Goal: Register for event/course

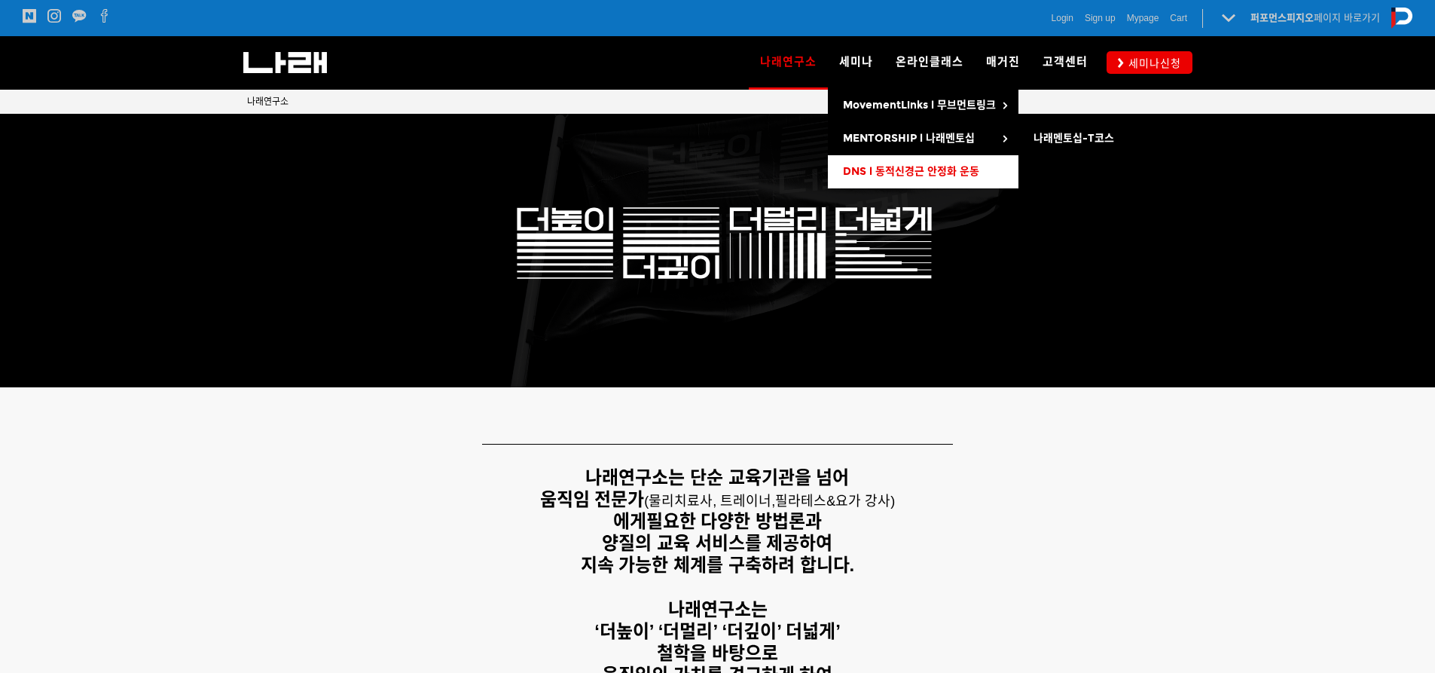
click at [882, 161] on link "DNS l 동적신경근 안정화 운동" at bounding box center [923, 171] width 191 height 33
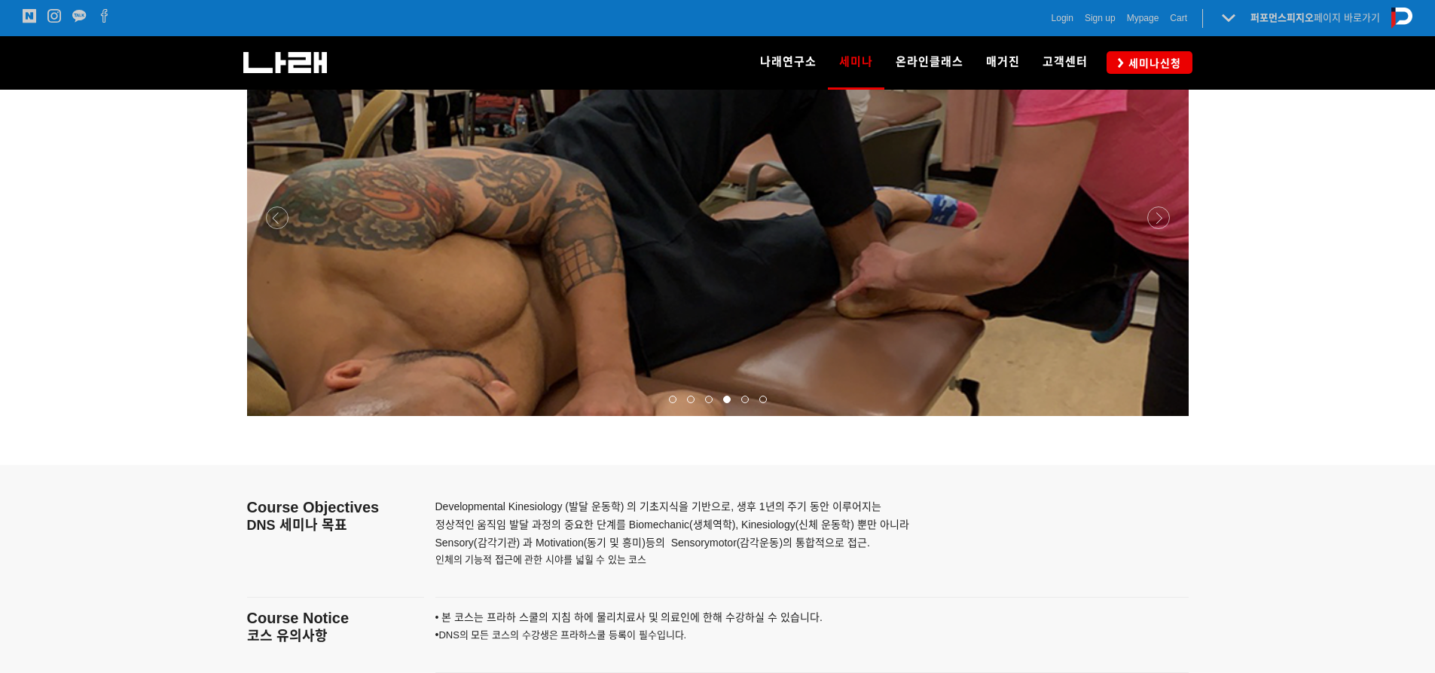
scroll to position [1884, 0]
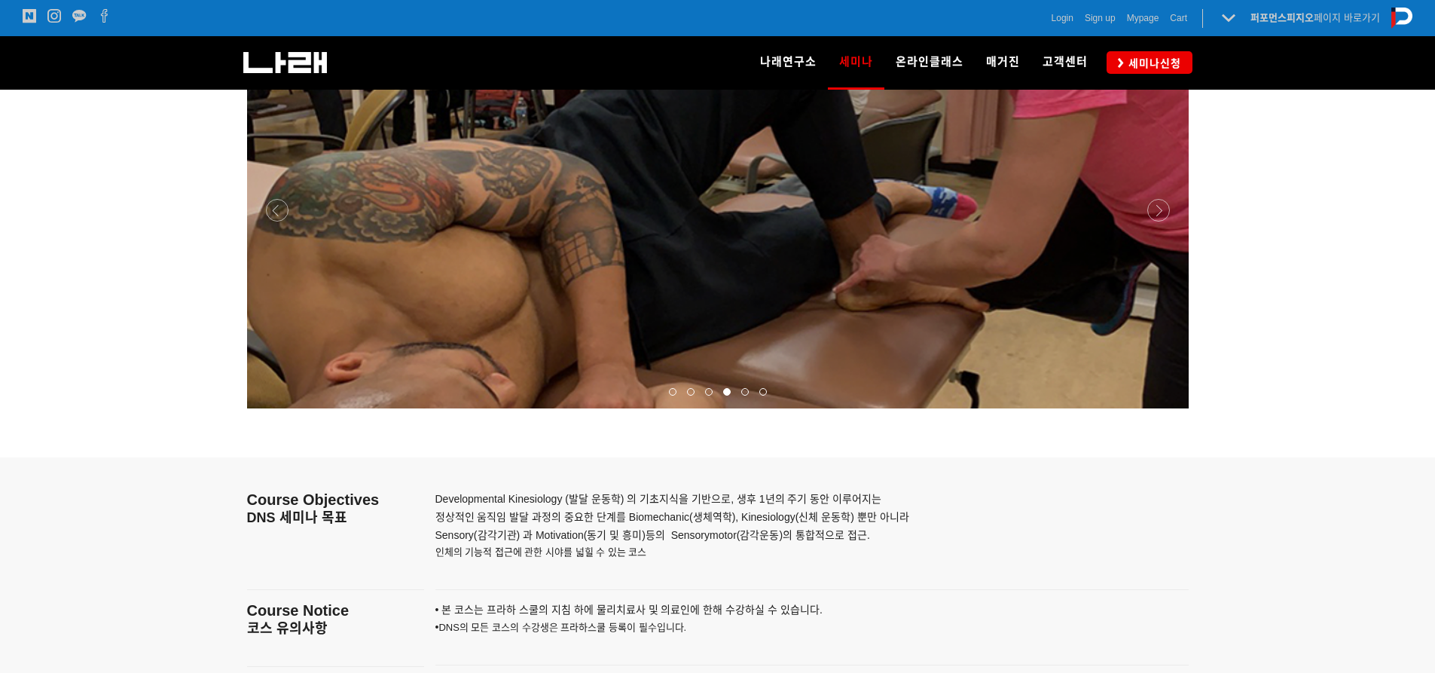
click at [708, 392] on span at bounding box center [709, 392] width 8 height 8
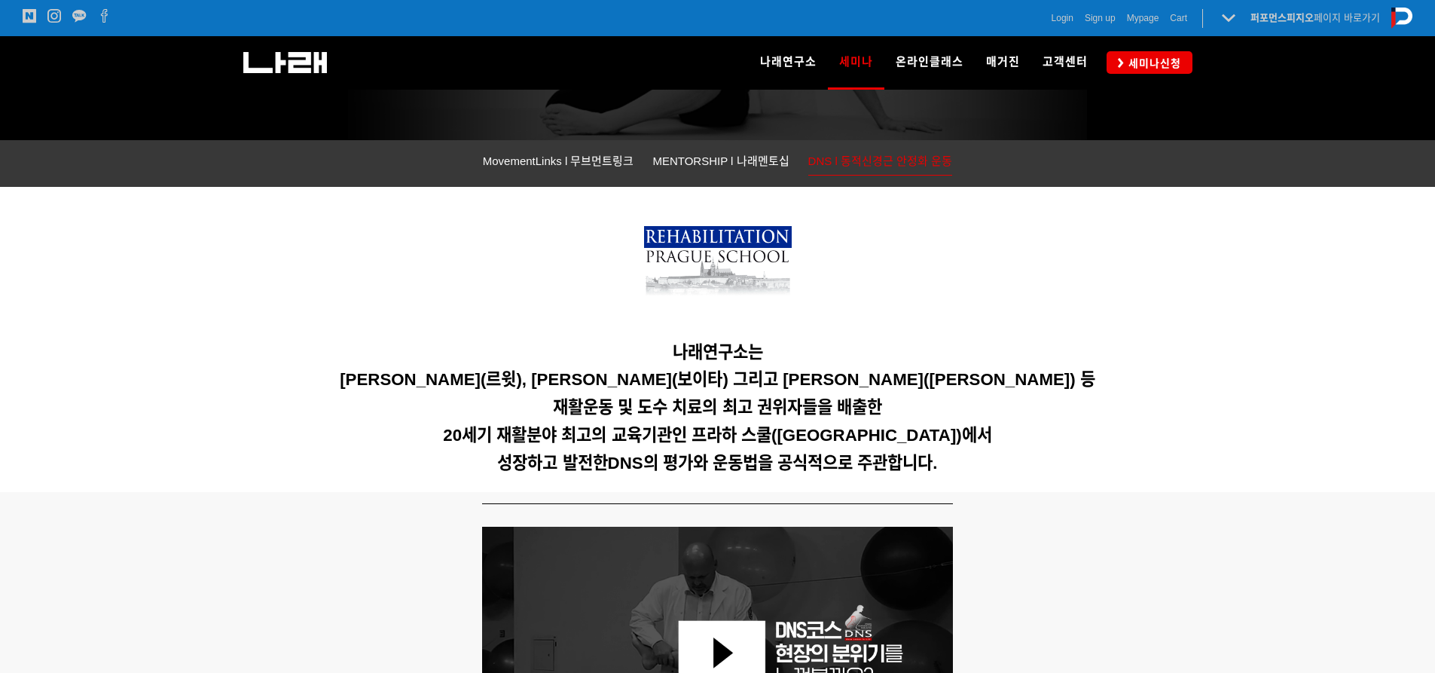
scroll to position [323, 0]
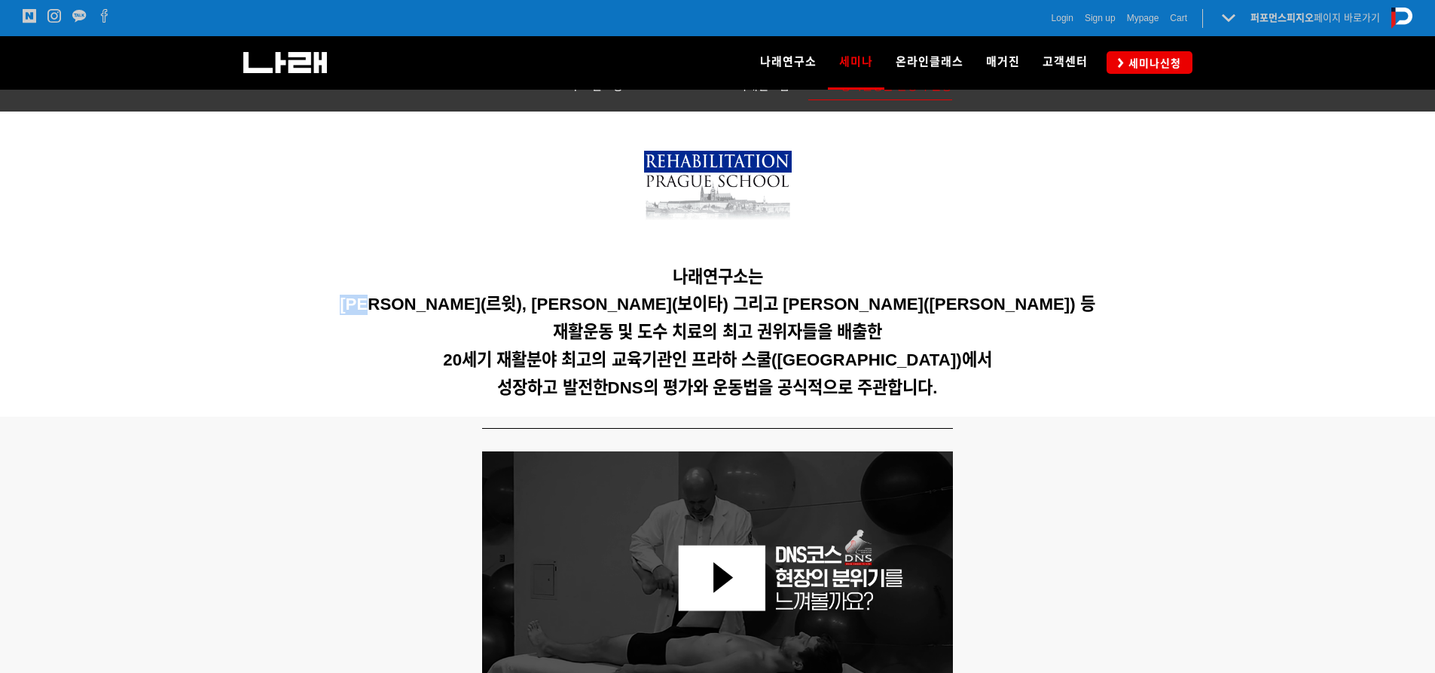
drag, startPoint x: 445, startPoint y: 307, endPoint x: 510, endPoint y: 307, distance: 65.6
click at [497, 307] on h5 "Karel Lewit(르윗), Vaclav Vojta(보이타) 그리고 Vladimir Jandar(얀다) 등" at bounding box center [718, 305] width 942 height 20
drag, startPoint x: 594, startPoint y: 304, endPoint x: 702, endPoint y: 306, distance: 107.8
click at [702, 306] on span "Karel Lewit(르윗), Vaclav Vojta(보이타) 그리고 Vladimir Jandar(얀다) 등" at bounding box center [718, 304] width 756 height 19
drag, startPoint x: 790, startPoint y: 298, endPoint x: 882, endPoint y: 298, distance: 92.7
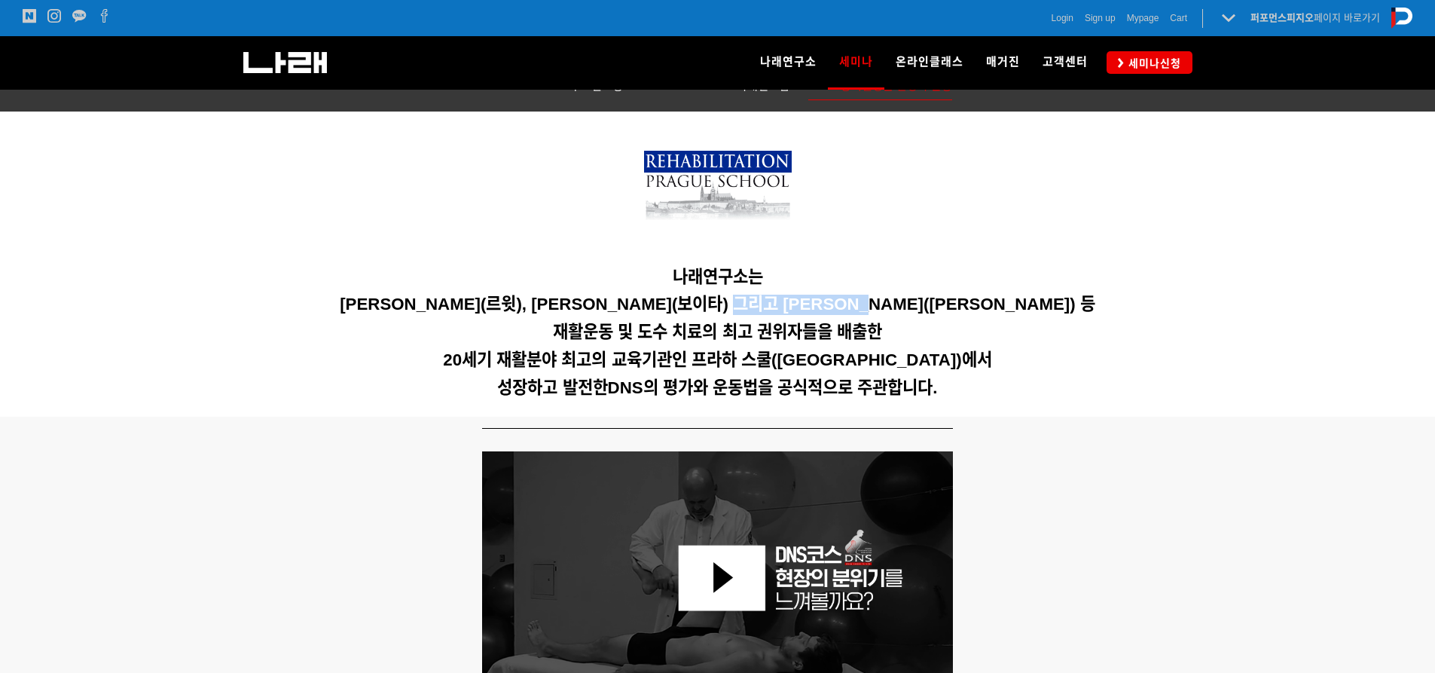
click at [882, 298] on span "Karel Lewit(르윗), Vaclav Vojta(보이타) 그리고 Vladimir Jandar(얀다) 등" at bounding box center [718, 304] width 756 height 19
click at [923, 302] on span "Karel Lewit(르윗), Vaclav Vojta(보이타) 그리고 Vladimir Jandar(얀다) 등" at bounding box center [718, 304] width 756 height 19
drag, startPoint x: 635, startPoint y: 299, endPoint x: 697, endPoint y: 302, distance: 61.9
click at [691, 304] on span "Karel Lewit(르윗), Vaclav Vojta(보이타) 그리고 Vladimir Jandar(얀다) 등" at bounding box center [718, 304] width 756 height 19
click at [789, 290] on div "나래연구소는 Karel Lewit(르윗), Vaclav Vojta(보이타) 그리고 Vladimir Jandar(얀다) 등 재활운동 및 도수 치…" at bounding box center [718, 264] width 942 height 283
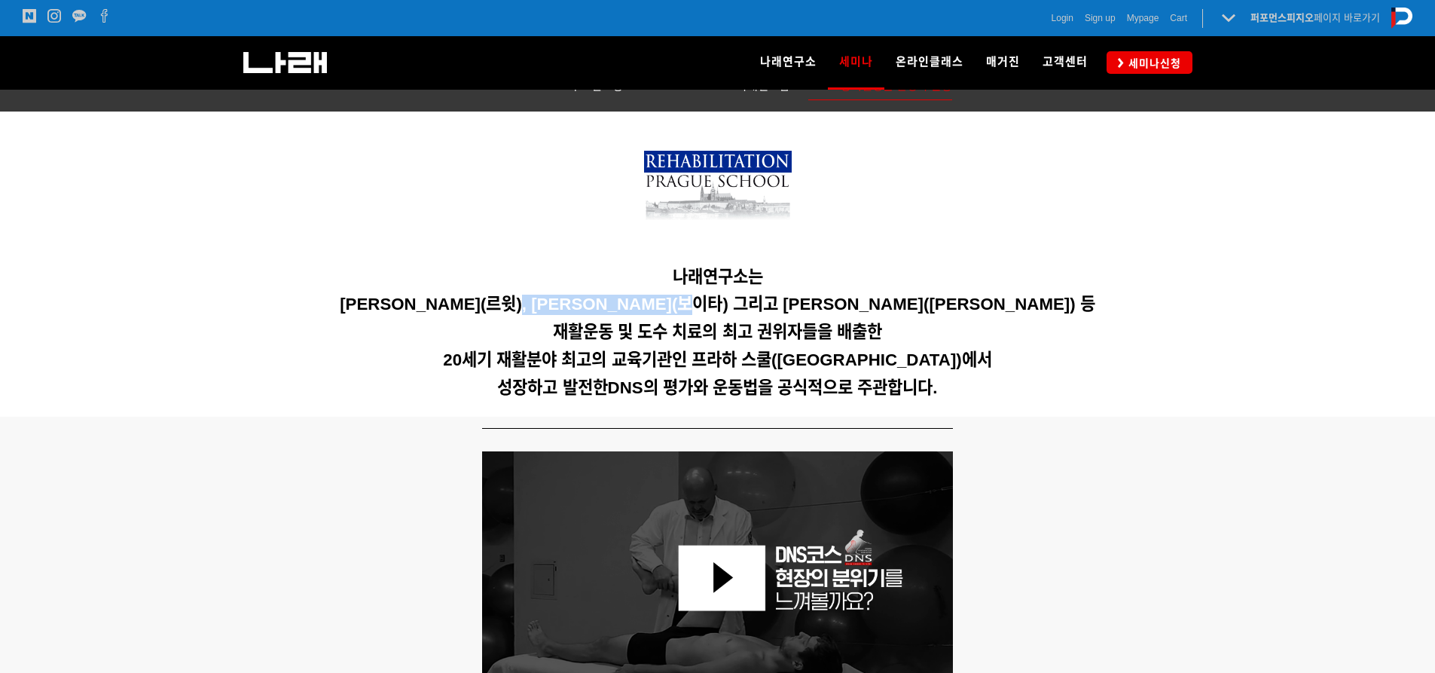
drag, startPoint x: 588, startPoint y: 298, endPoint x: 739, endPoint y: 306, distance: 151.6
click at [739, 306] on span "Karel Lewit(르윗), Vaclav Vojta(보이타) 그리고 Vladimir Jandar(얀다) 등" at bounding box center [718, 304] width 756 height 19
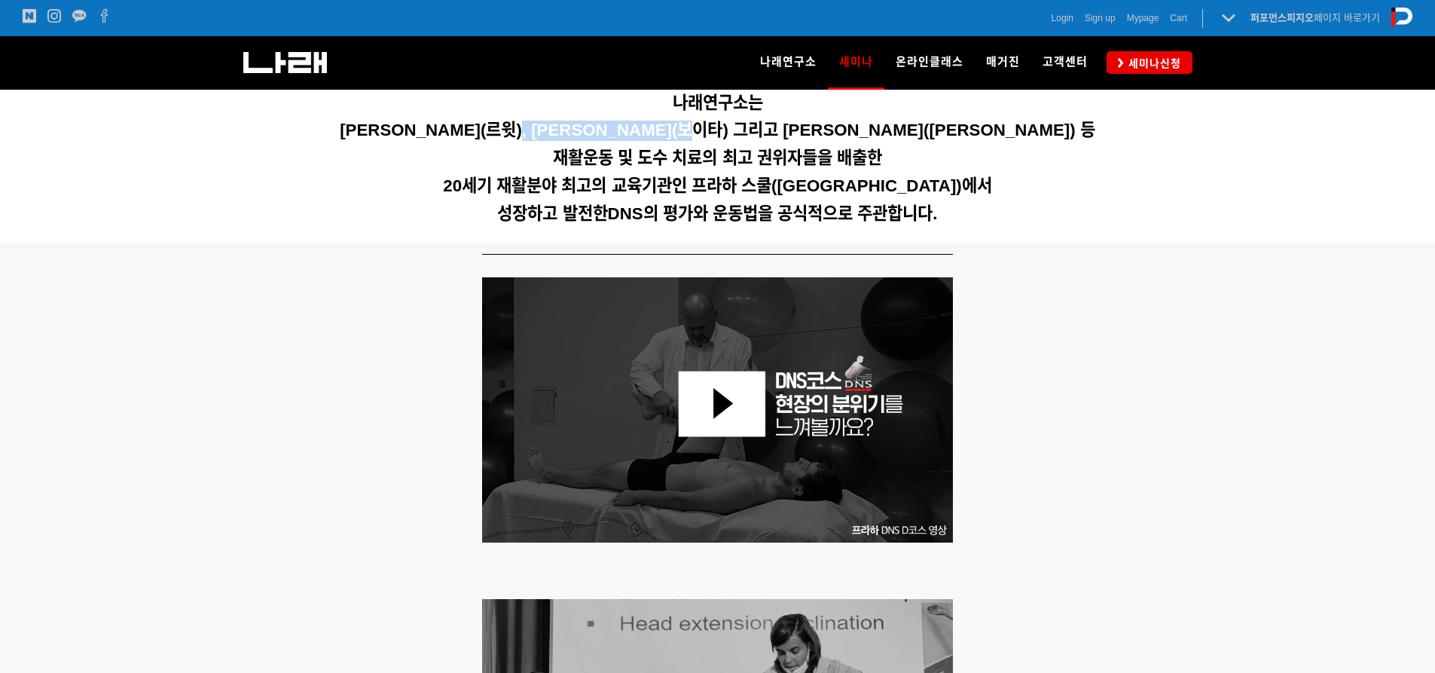
scroll to position [474, 0]
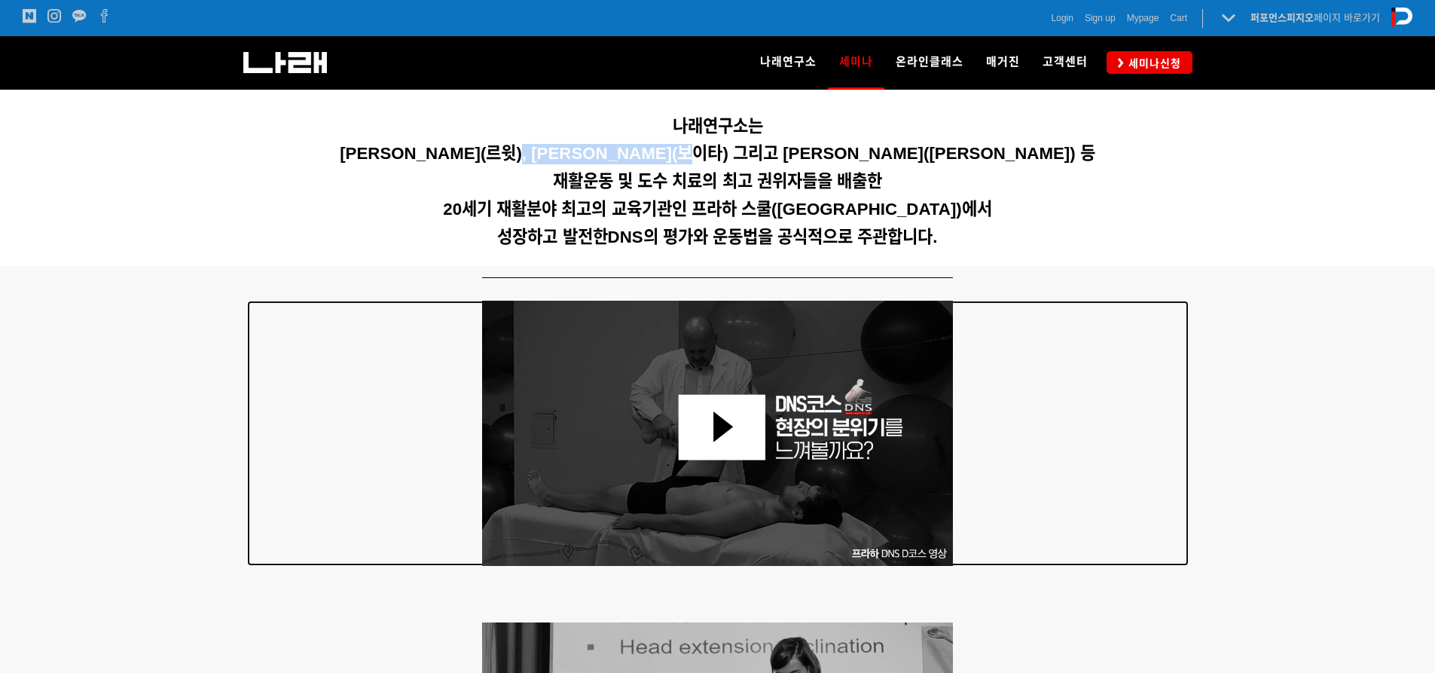
click at [712, 408] on img at bounding box center [718, 433] width 472 height 265
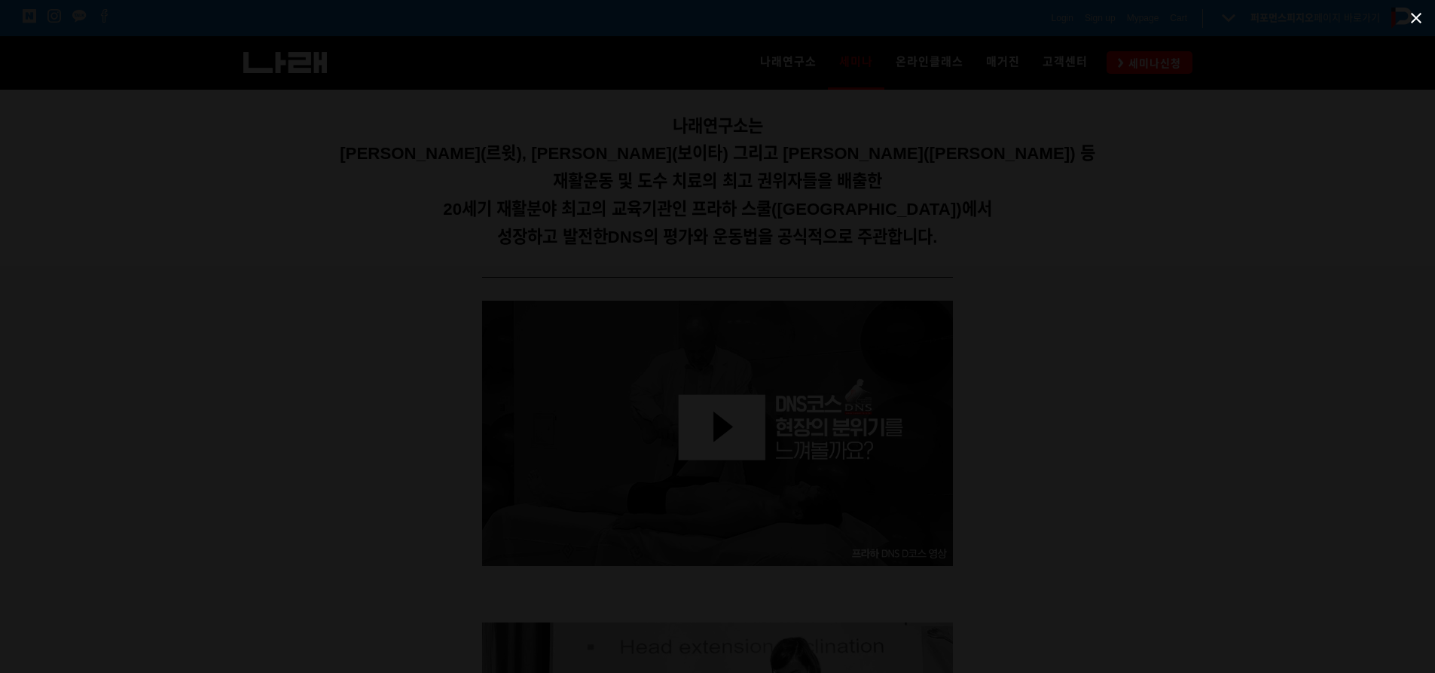
click at [1412, 21] on span at bounding box center [1417, 17] width 38 height 35
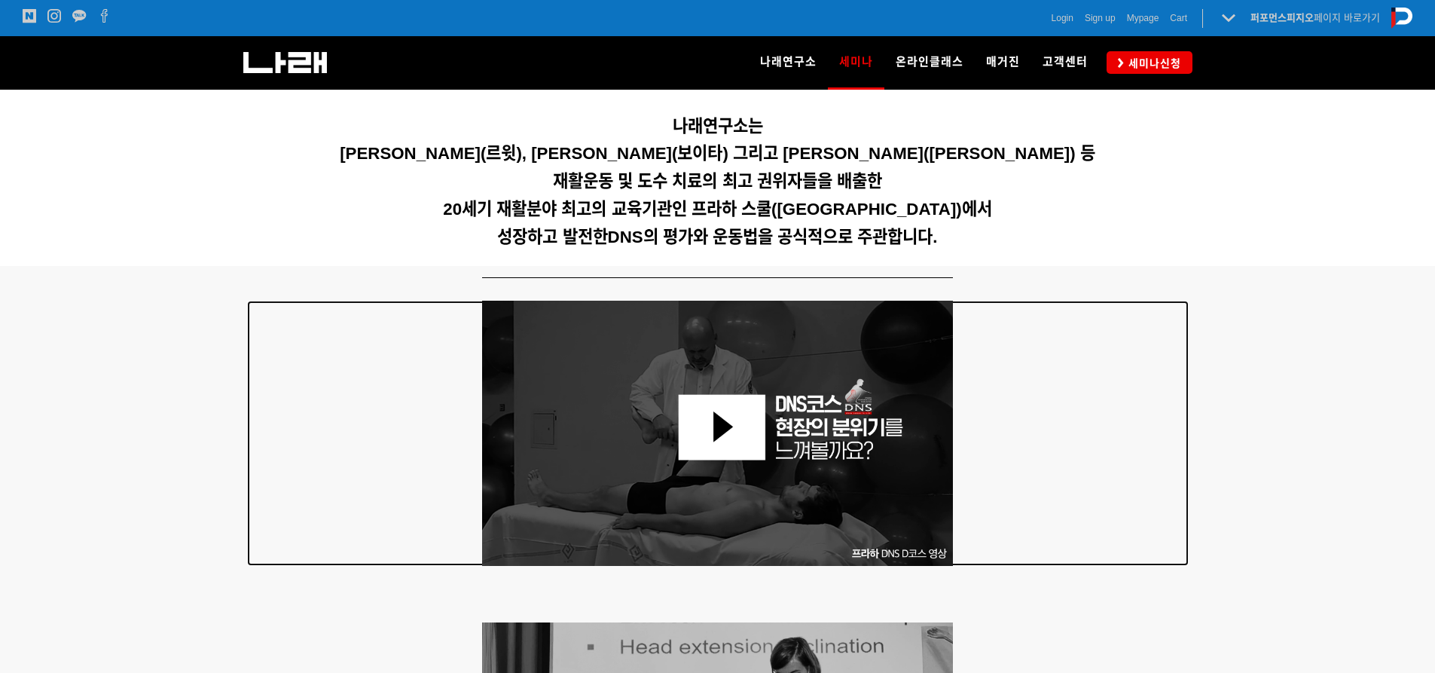
click at [715, 429] on img at bounding box center [718, 433] width 472 height 265
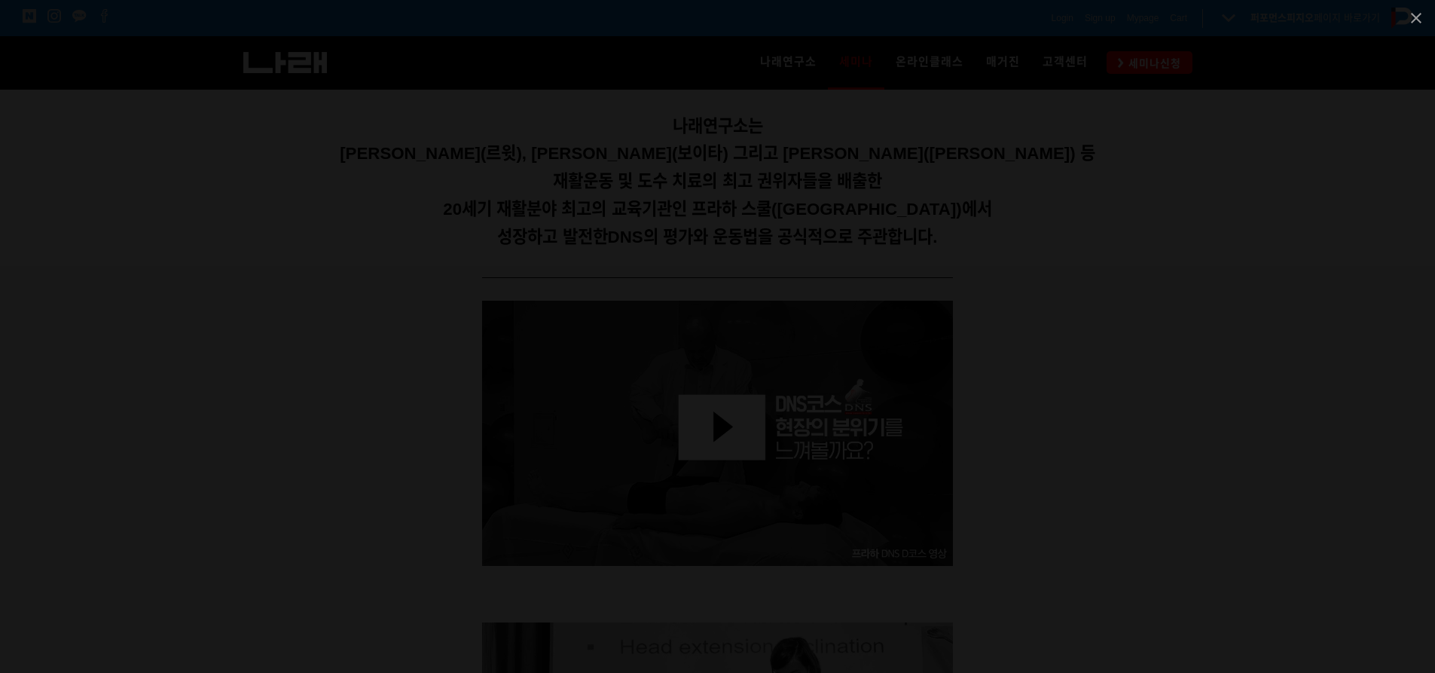
click at [1231, 335] on div at bounding box center [717, 336] width 1435 height 673
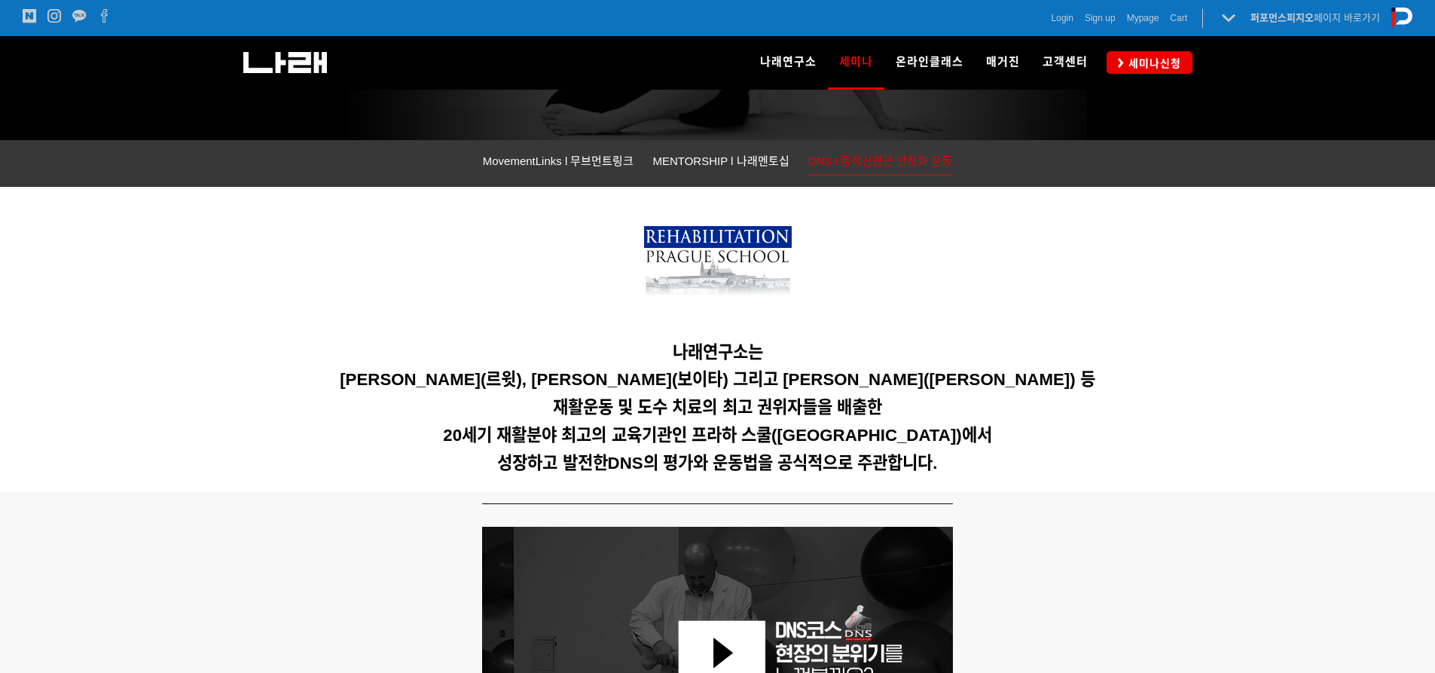
scroll to position [399, 0]
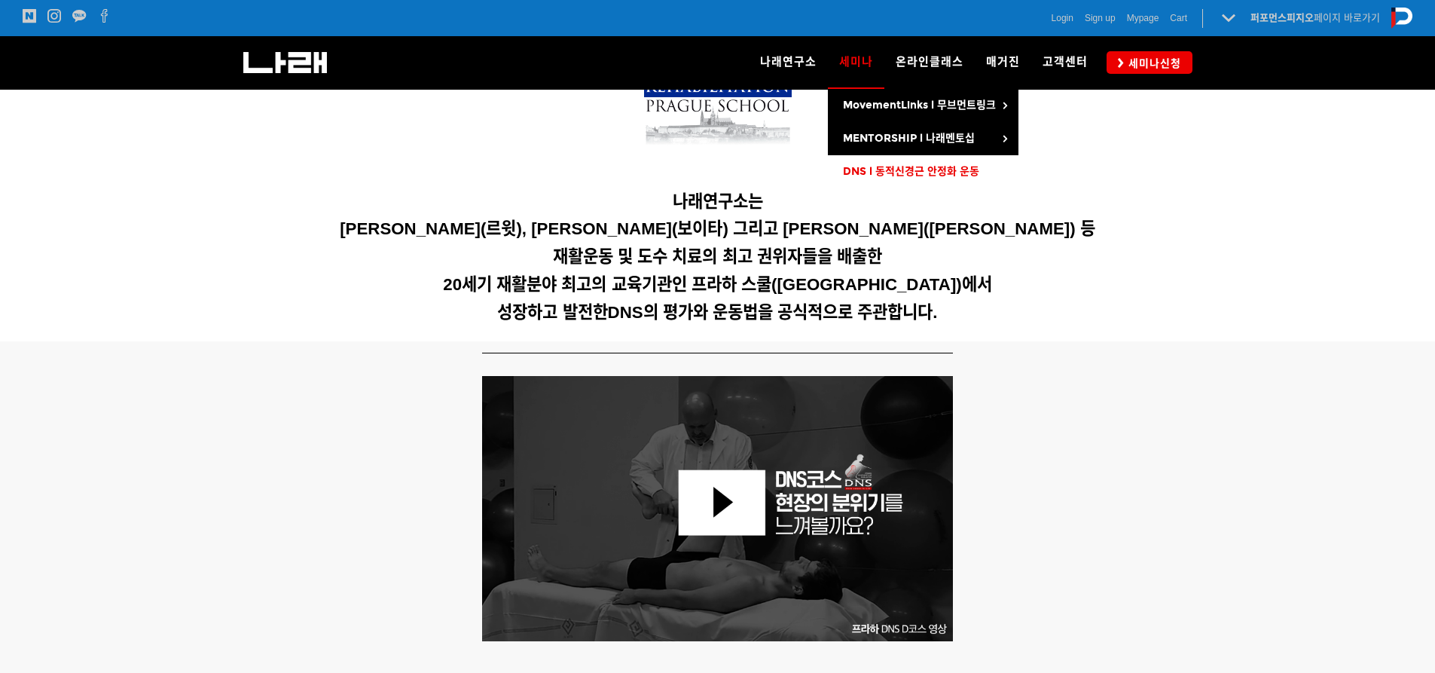
click at [868, 157] on link "DNS l 동적신경근 안정화 운동" at bounding box center [923, 171] width 191 height 33
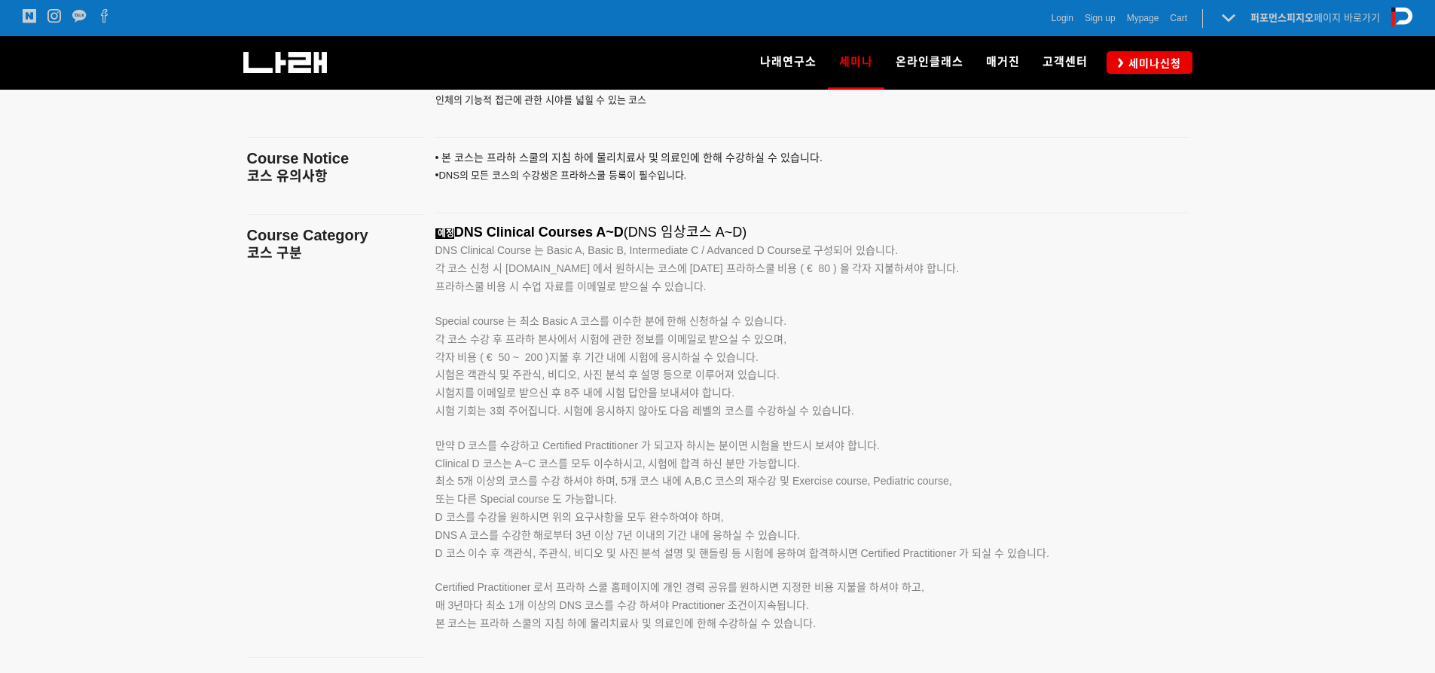
scroll to position [1959, 0]
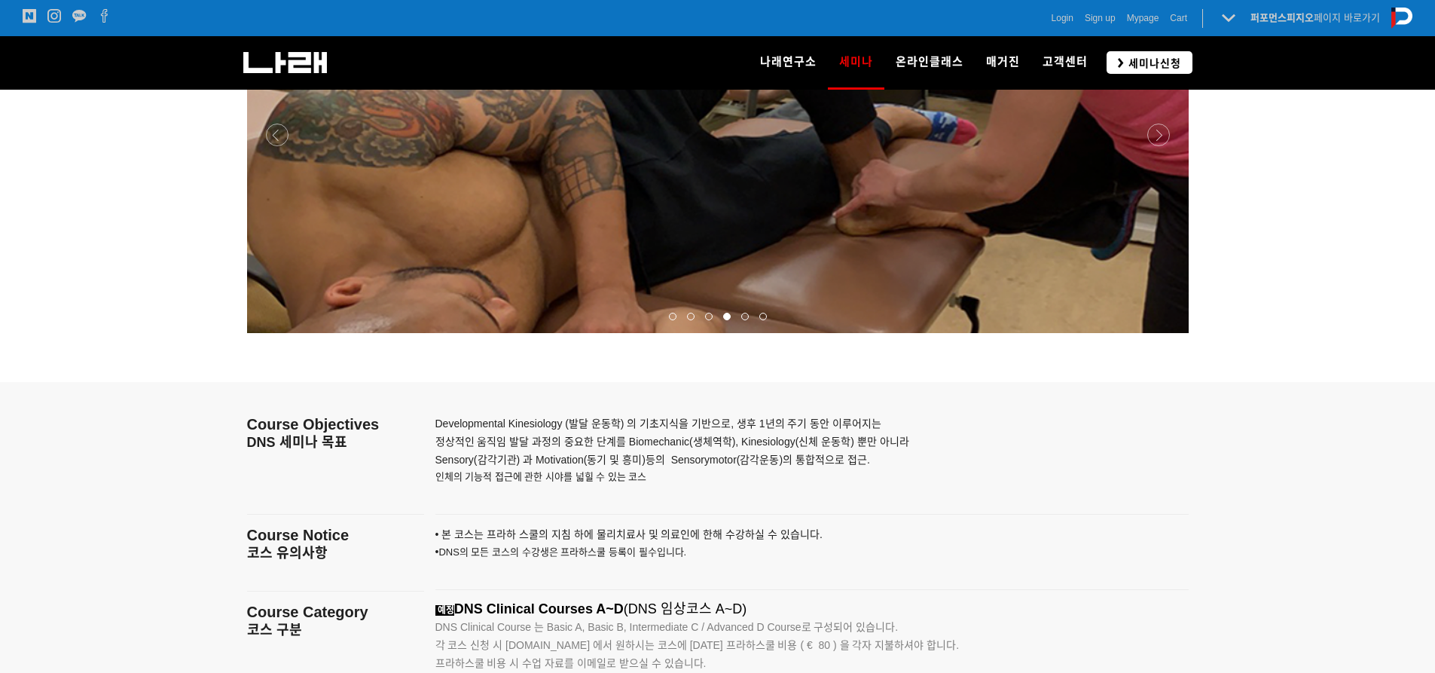
click at [1171, 57] on span "세미나신청" at bounding box center [1152, 63] width 57 height 15
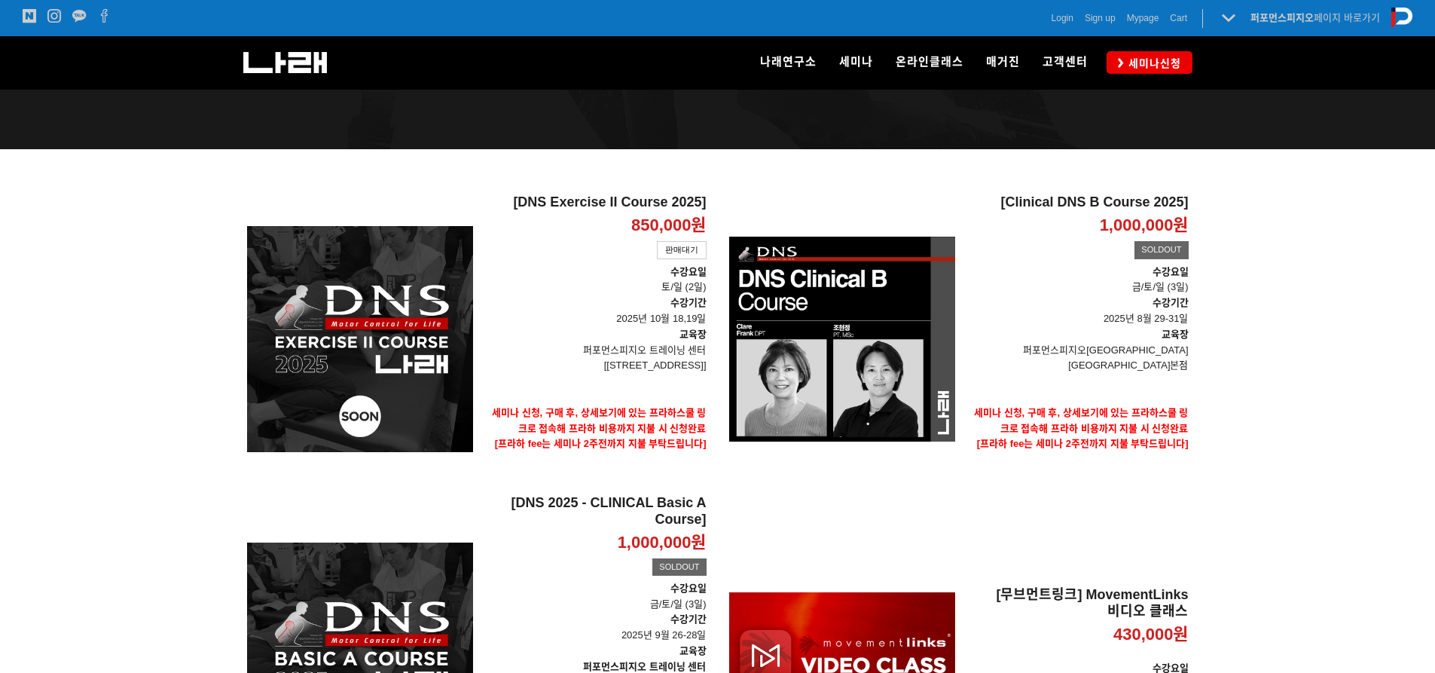
scroll to position [226, 0]
